Goal: Check status: Check status

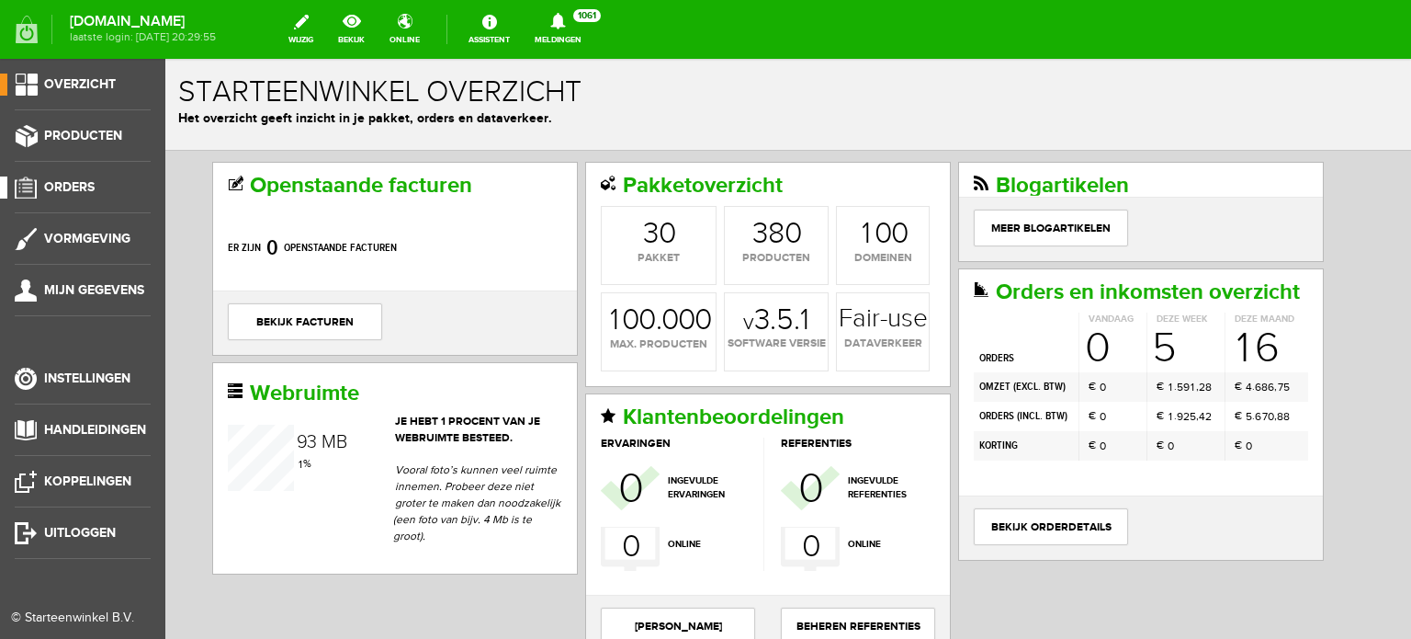
click at [76, 187] on span "Orders" at bounding box center [69, 187] width 51 height 16
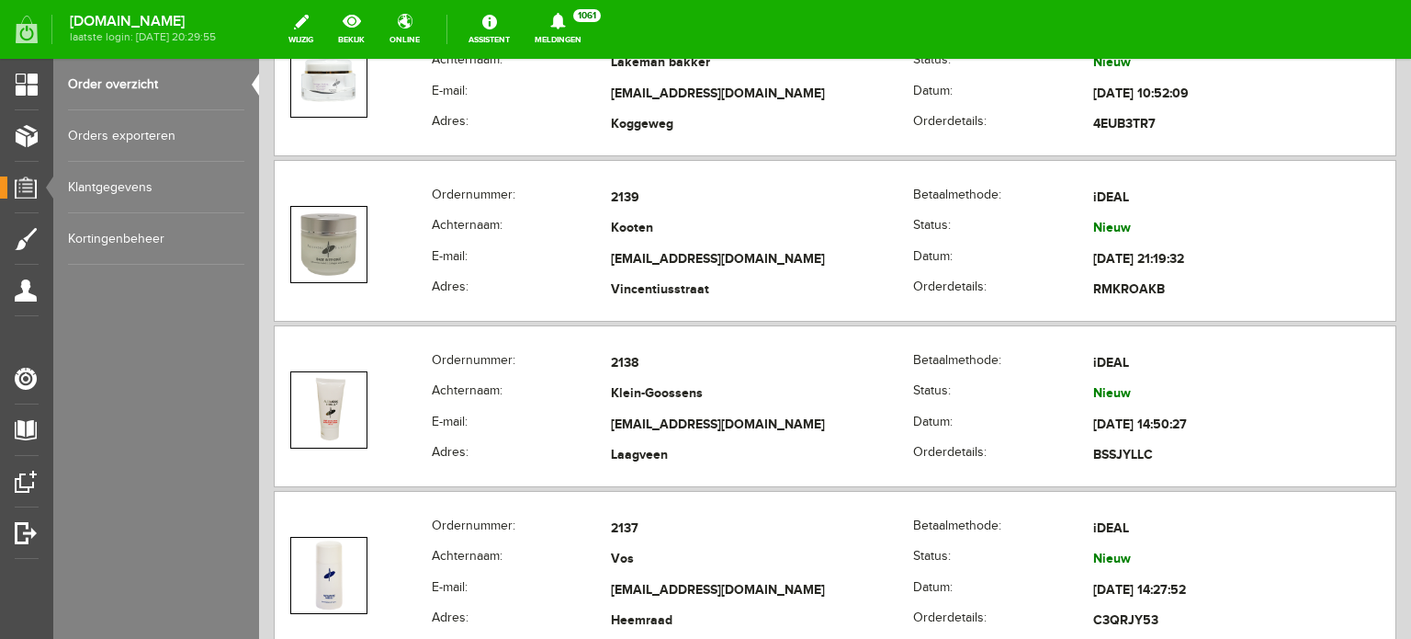
scroll to position [3502, 0]
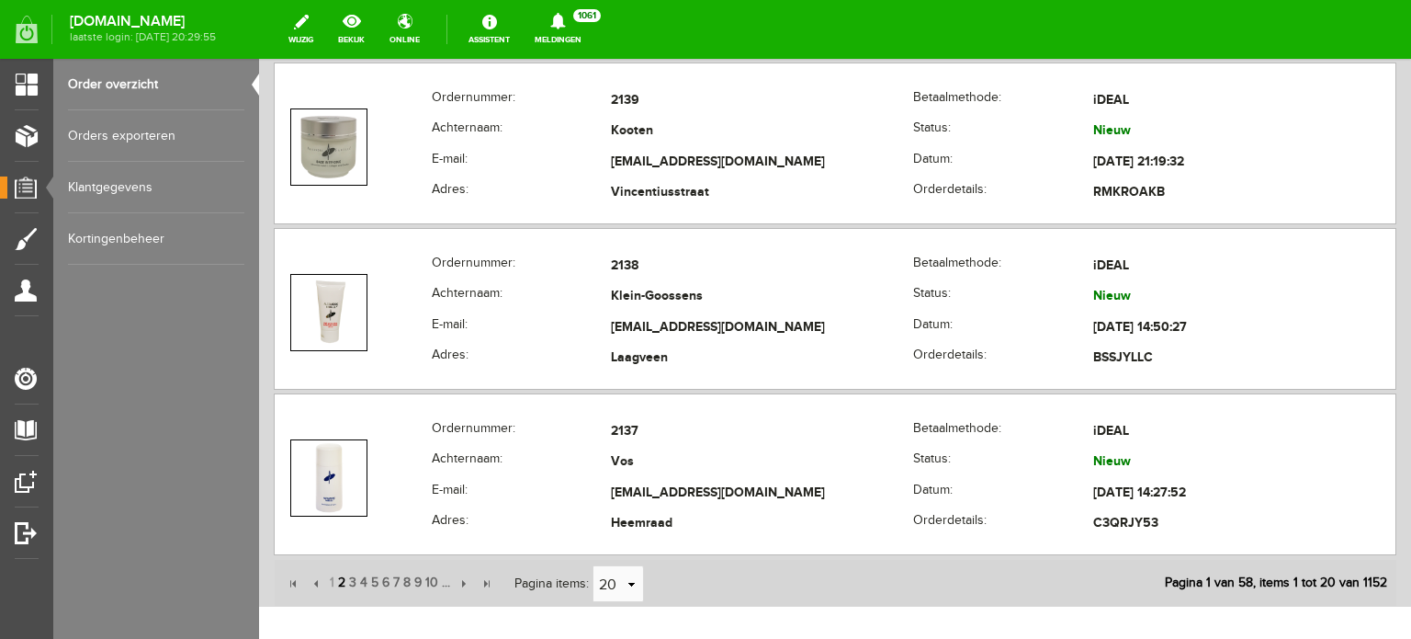
click at [343, 572] on span "2" at bounding box center [341, 582] width 11 height 37
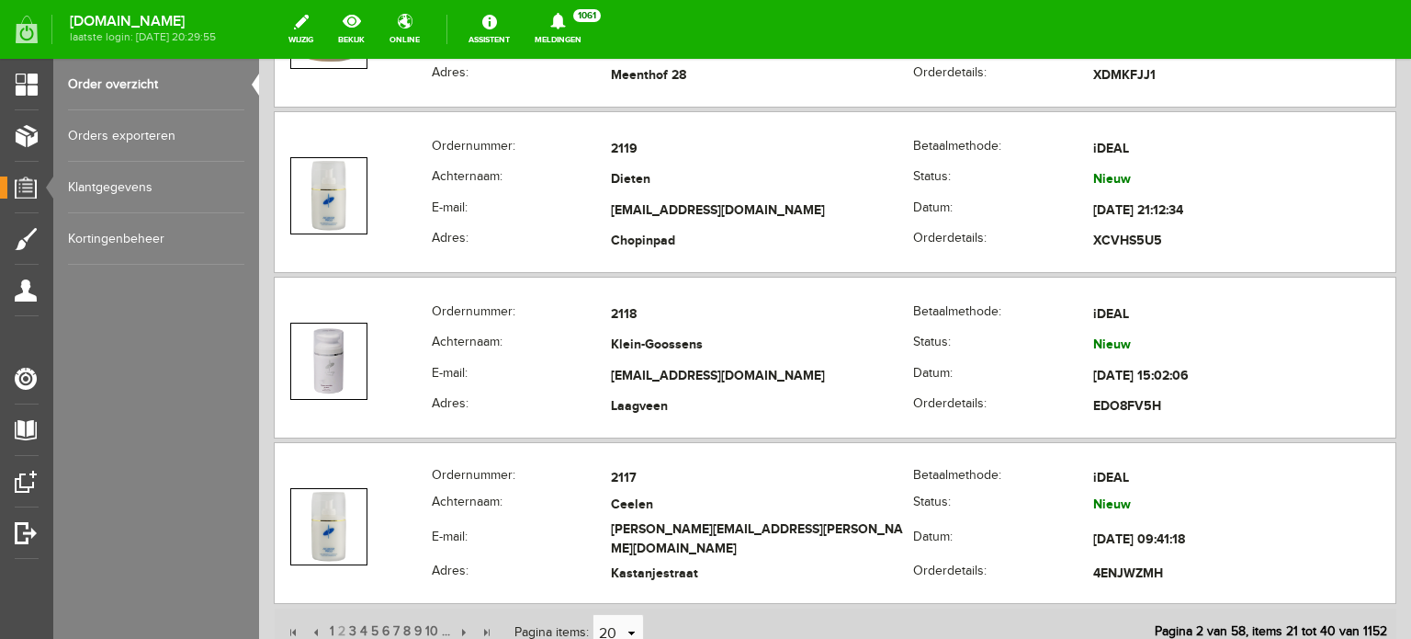
scroll to position [3477, 0]
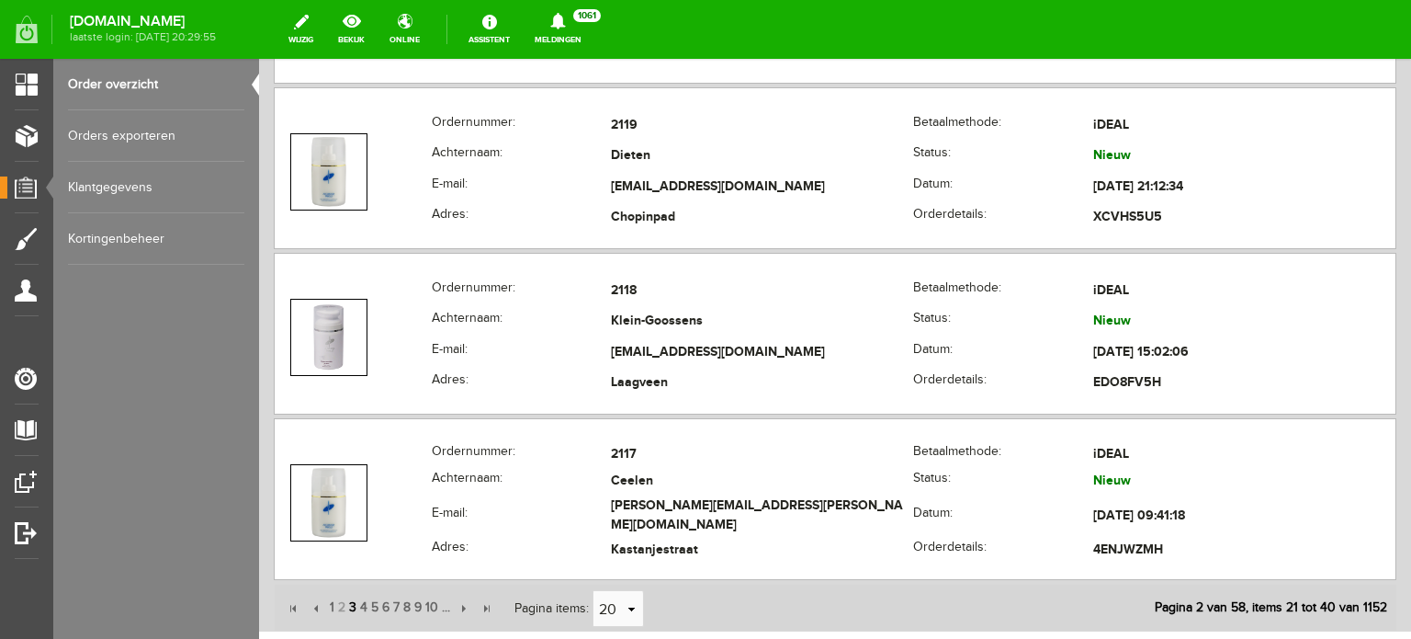
click at [353, 596] on span "3" at bounding box center [352, 607] width 11 height 37
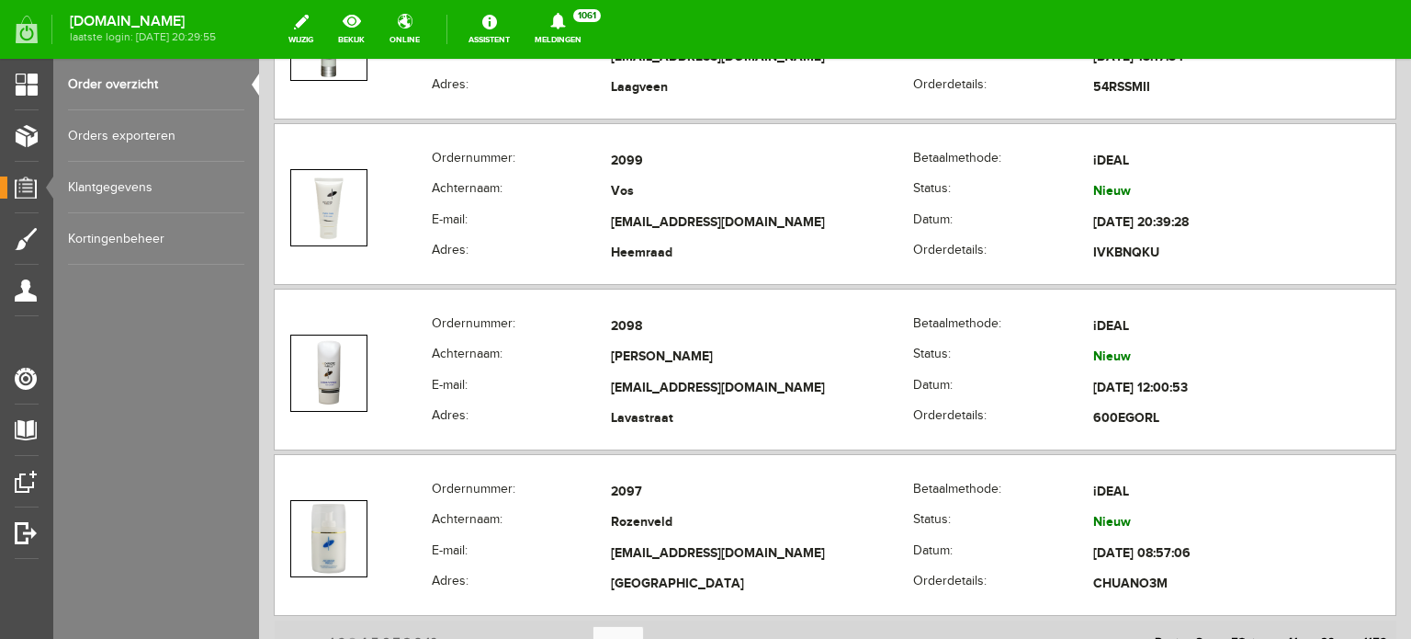
scroll to position [3598, 0]
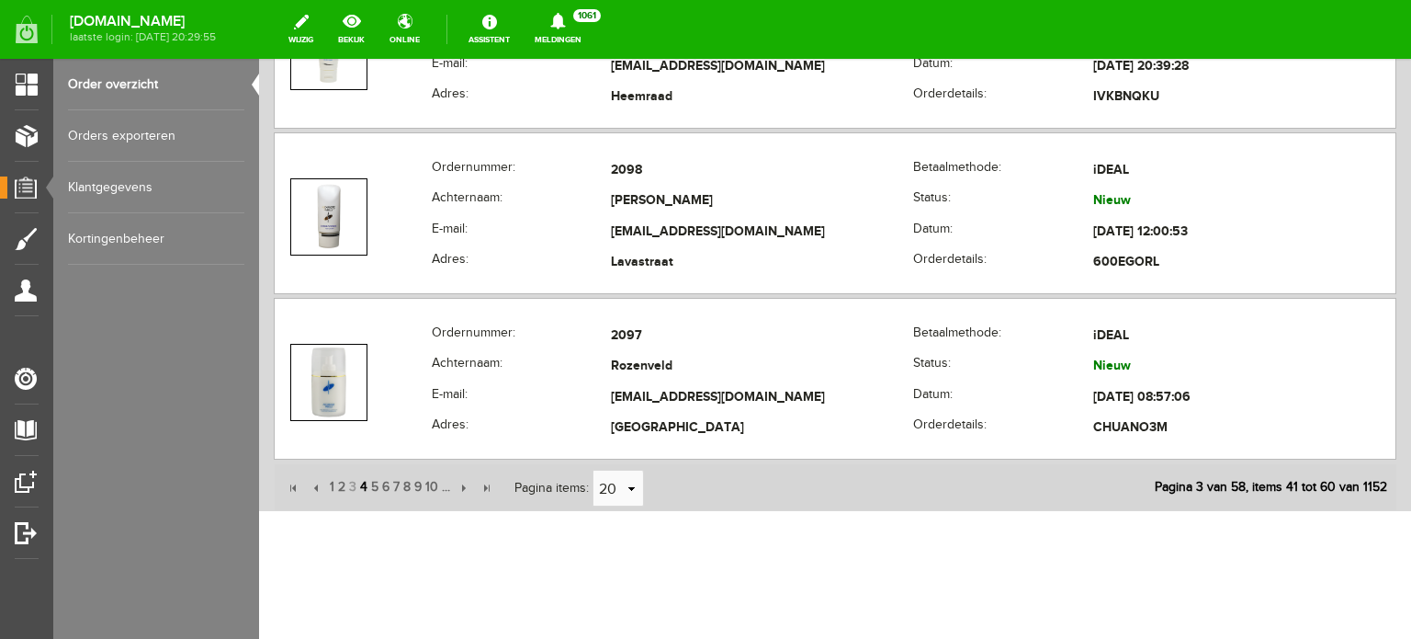
click at [362, 483] on span "4" at bounding box center [363, 487] width 11 height 37
click at [348, 477] on span "3" at bounding box center [352, 487] width 11 height 37
click at [342, 477] on span "2" at bounding box center [341, 487] width 11 height 37
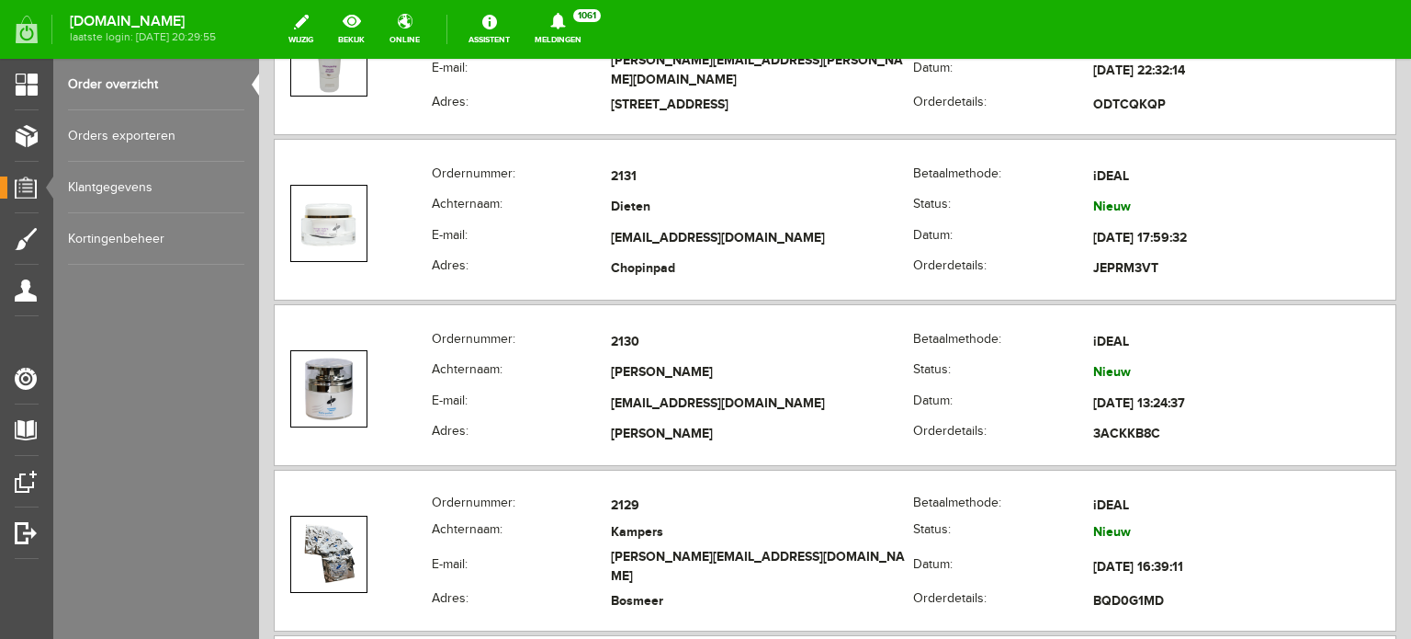
scroll to position [1356, 0]
